Goal: Obtain resource: Download file/media

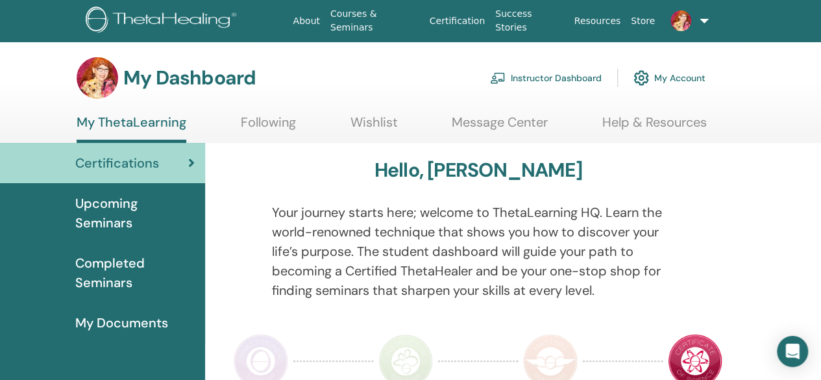
click at [549, 76] on link "Instructor Dashboard" at bounding box center [546, 78] width 112 height 29
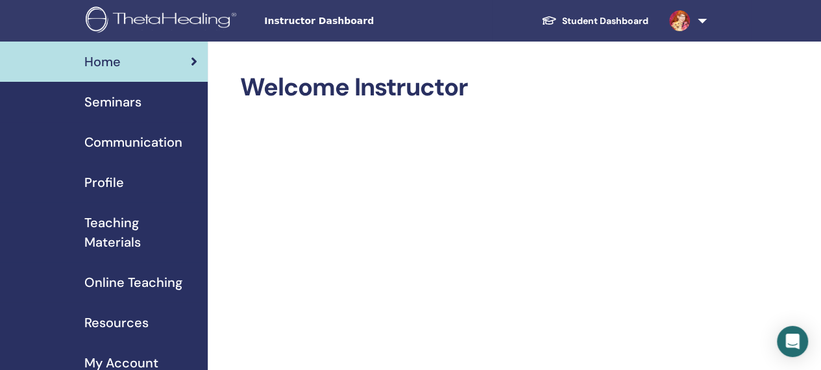
click at [125, 230] on span "Teaching Materials" at bounding box center [140, 232] width 113 height 39
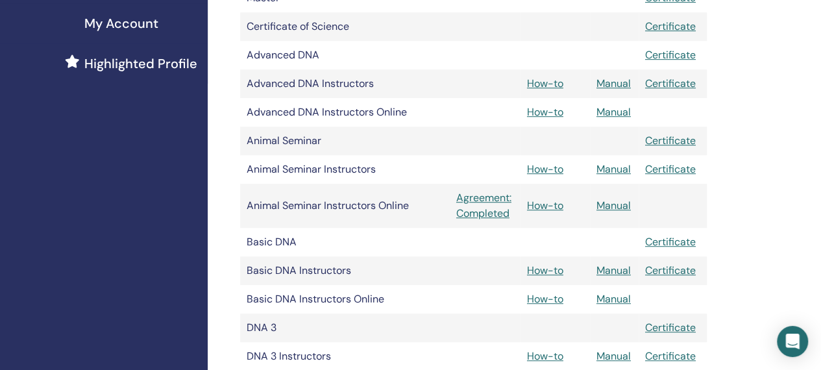
scroll to position [361, 0]
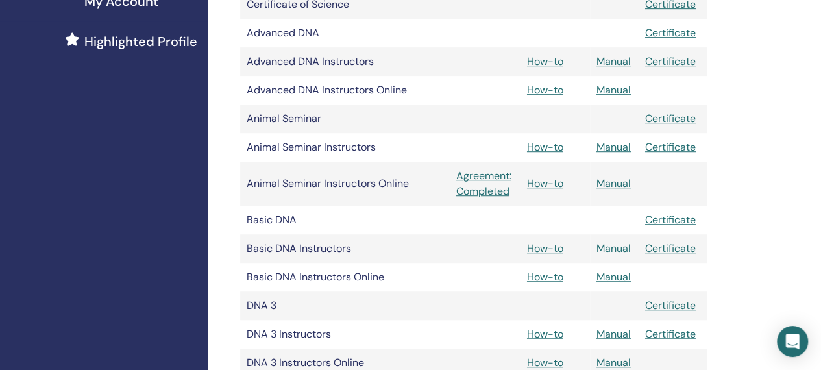
click at [621, 247] on link "Manual" at bounding box center [613, 248] width 34 height 14
